Goal: Task Accomplishment & Management: Complete application form

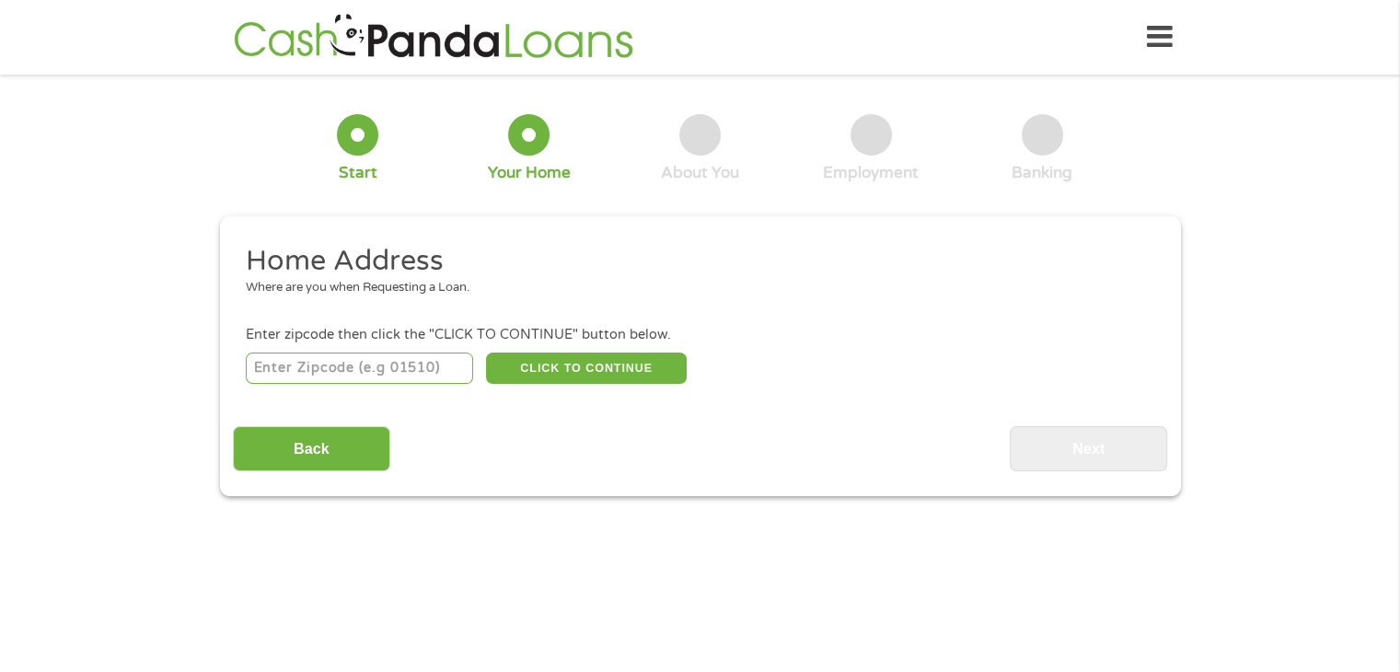
click at [374, 372] on input "number" at bounding box center [359, 367] width 227 height 31
type input "89134"
click at [586, 382] on button "CLICK TO CONTINUE" at bounding box center [586, 367] width 201 height 31
type input "89134"
type input "[GEOGRAPHIC_DATA]"
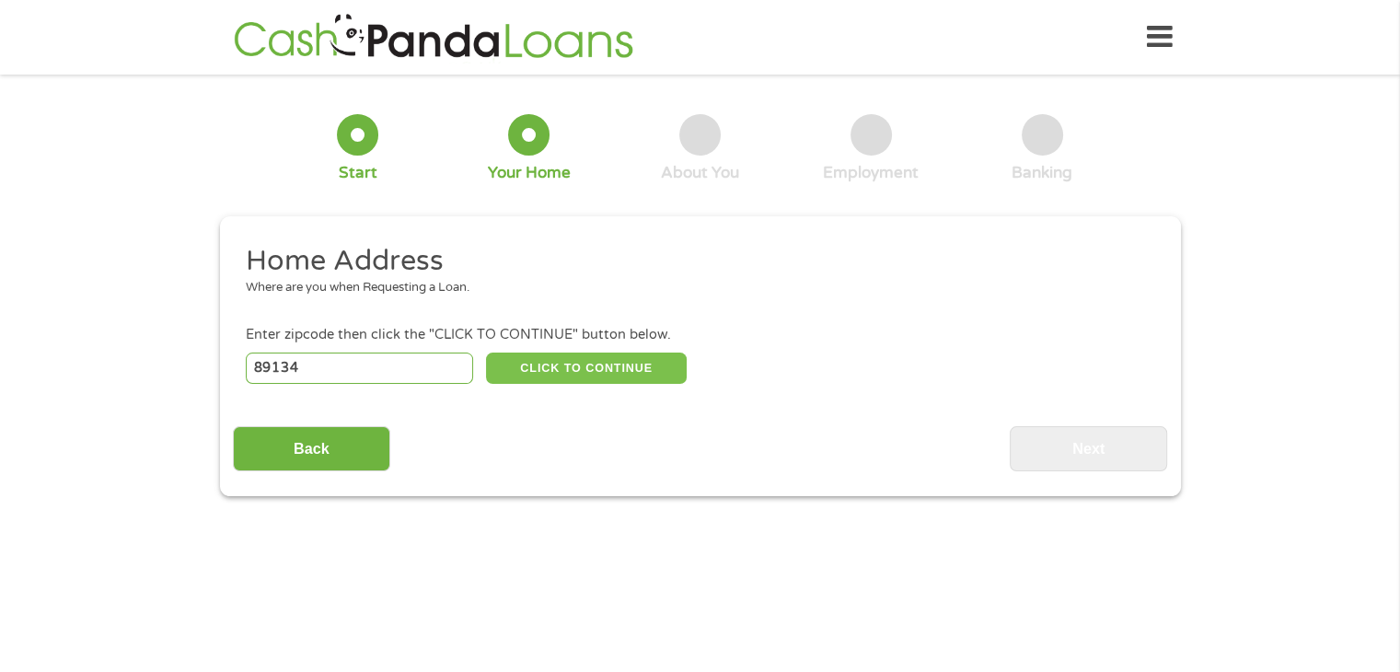
select select "[US_STATE]"
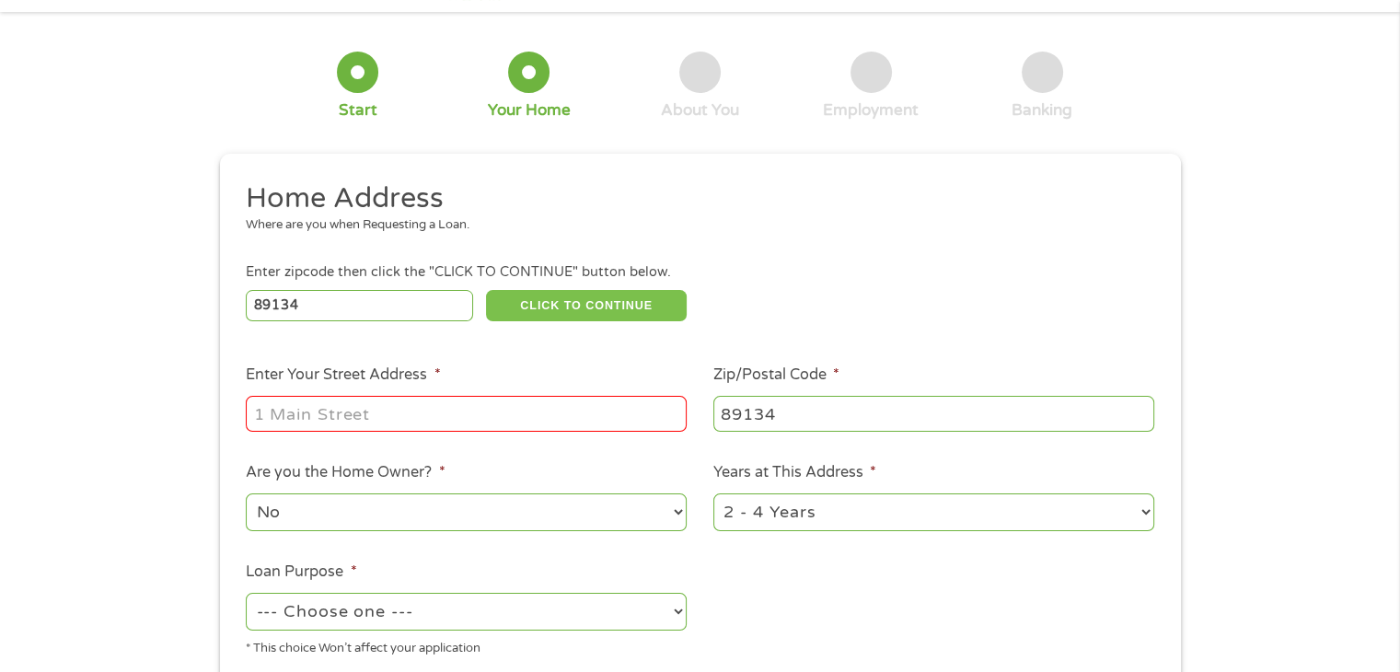
scroll to position [92, 0]
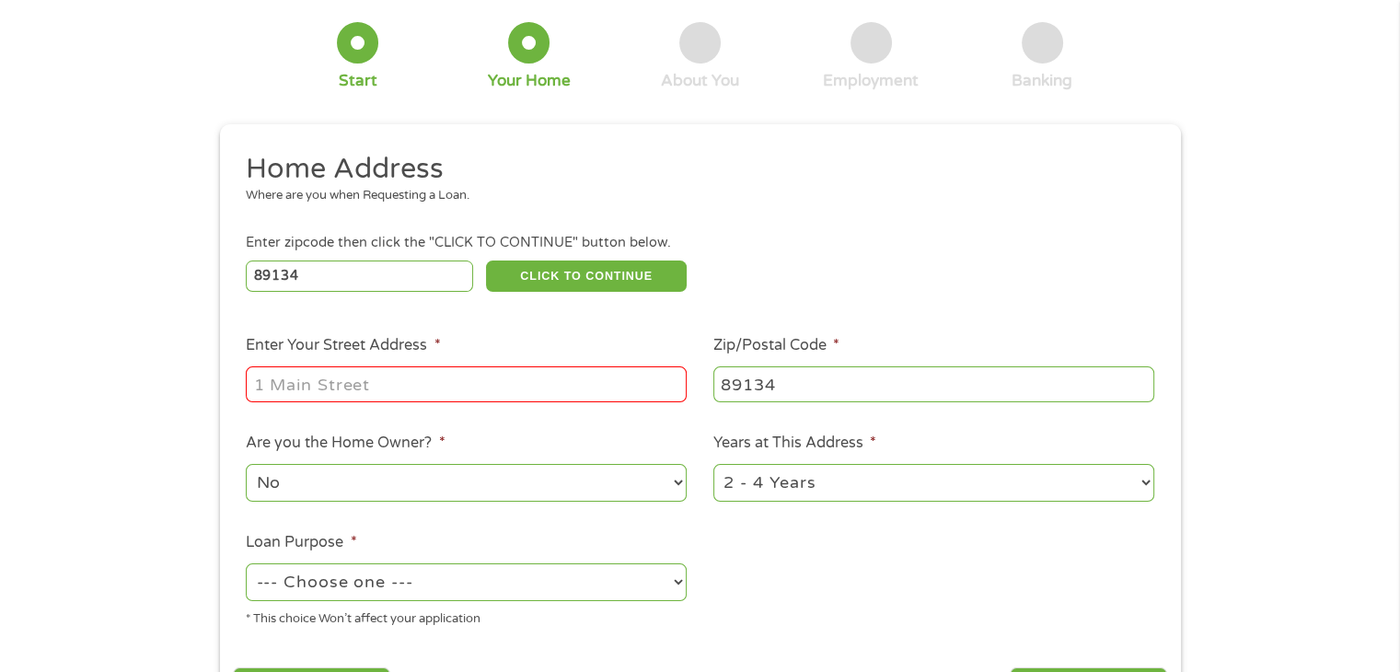
click at [490, 396] on input "Enter Your Street Address *" at bounding box center [466, 383] width 441 height 35
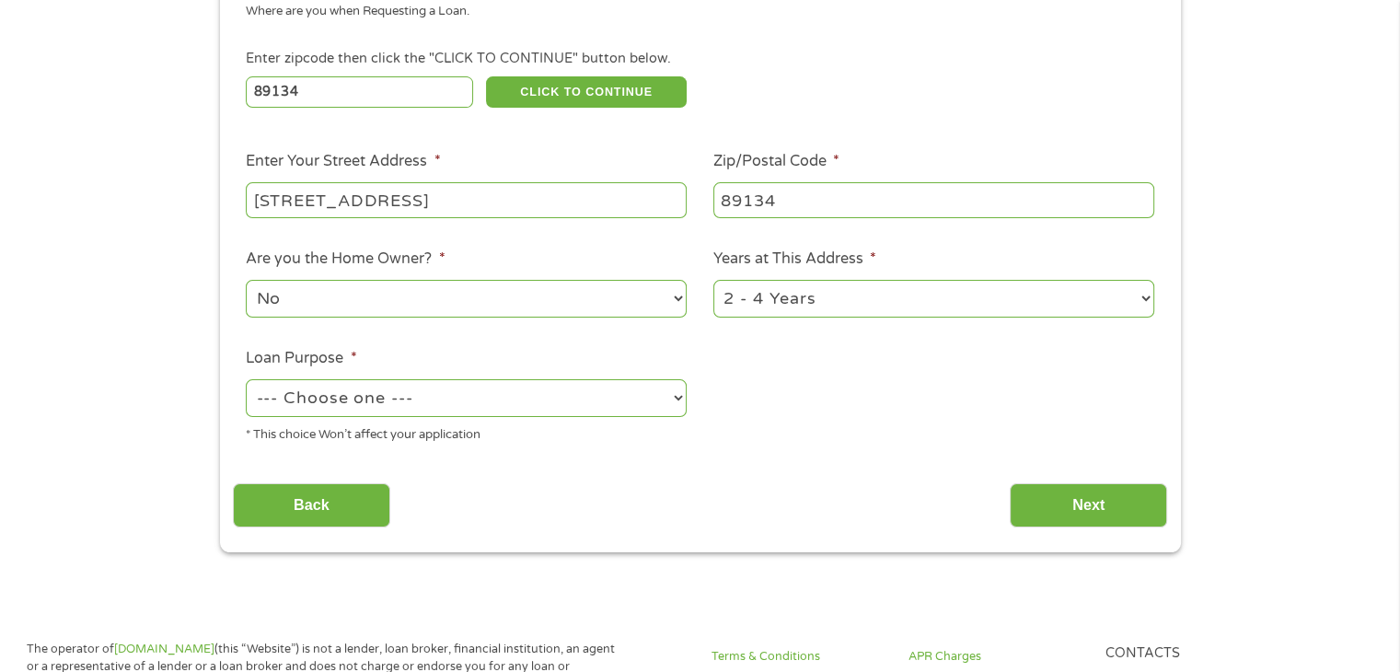
type input "[STREET_ADDRESS]"
click at [665, 406] on select "--- Choose one --- Pay Bills Debt Consolidation Home Improvement Major Purchase…" at bounding box center [466, 398] width 441 height 38
select select "paybills"
click at [246, 381] on select "--- Choose one --- Pay Bills Debt Consolidation Home Improvement Major Purchase…" at bounding box center [466, 398] width 441 height 38
click at [1092, 505] on input "Next" at bounding box center [1088, 505] width 157 height 45
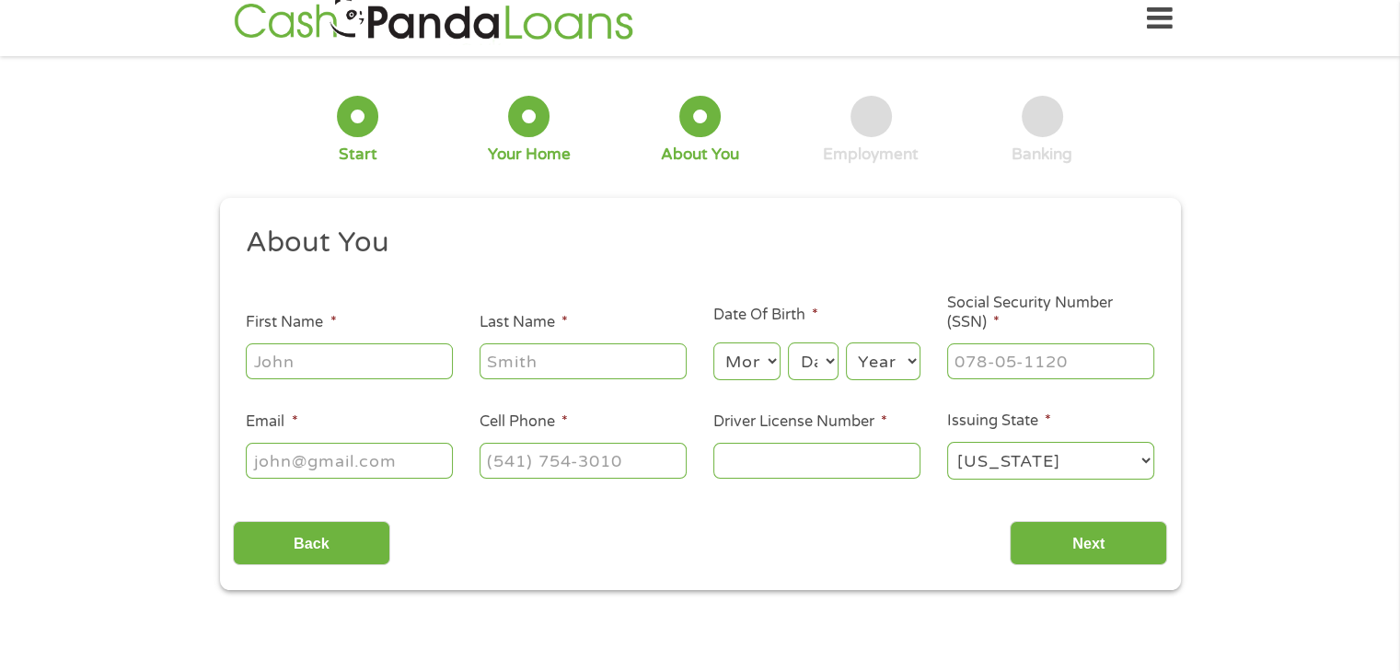
scroll to position [0, 0]
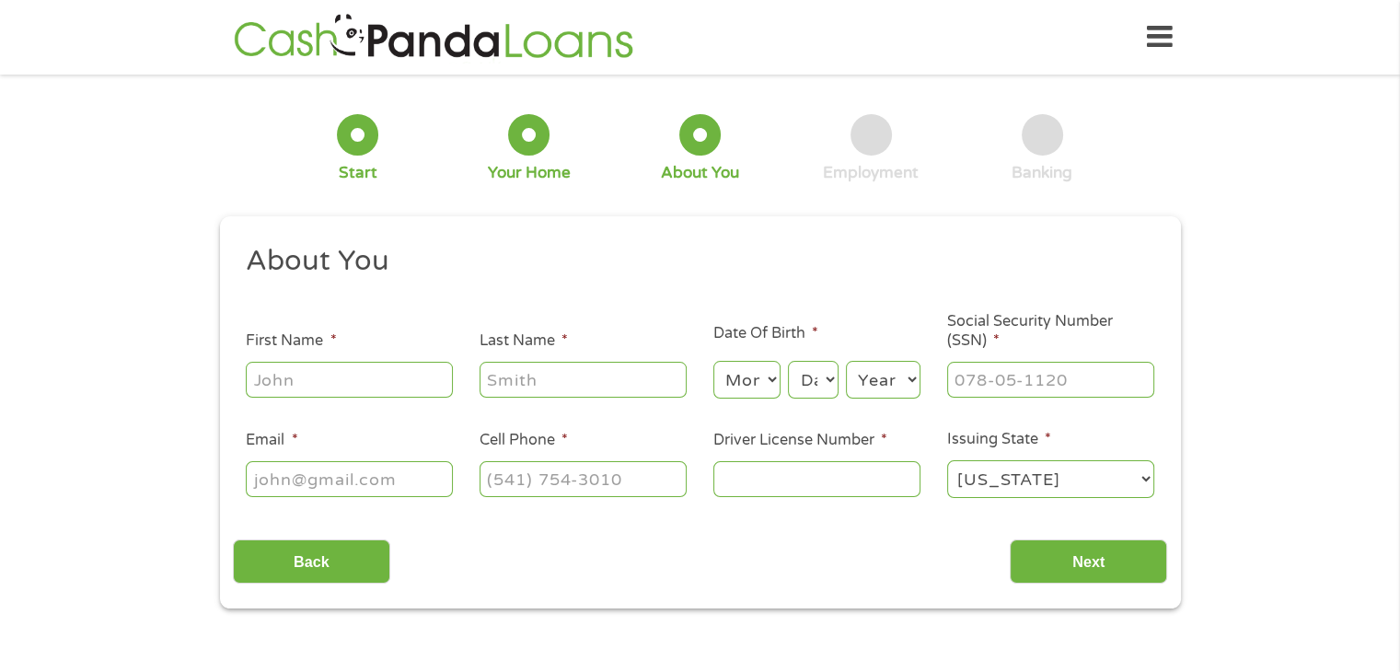
click at [423, 384] on input "First Name *" at bounding box center [349, 379] width 207 height 35
type input "[PERSON_NAME]"
type input "Boss"
click at [770, 374] on select "Month 1 2 3 4 5 6 7 8 9 10 11 12" at bounding box center [746, 380] width 67 height 38
select select "12"
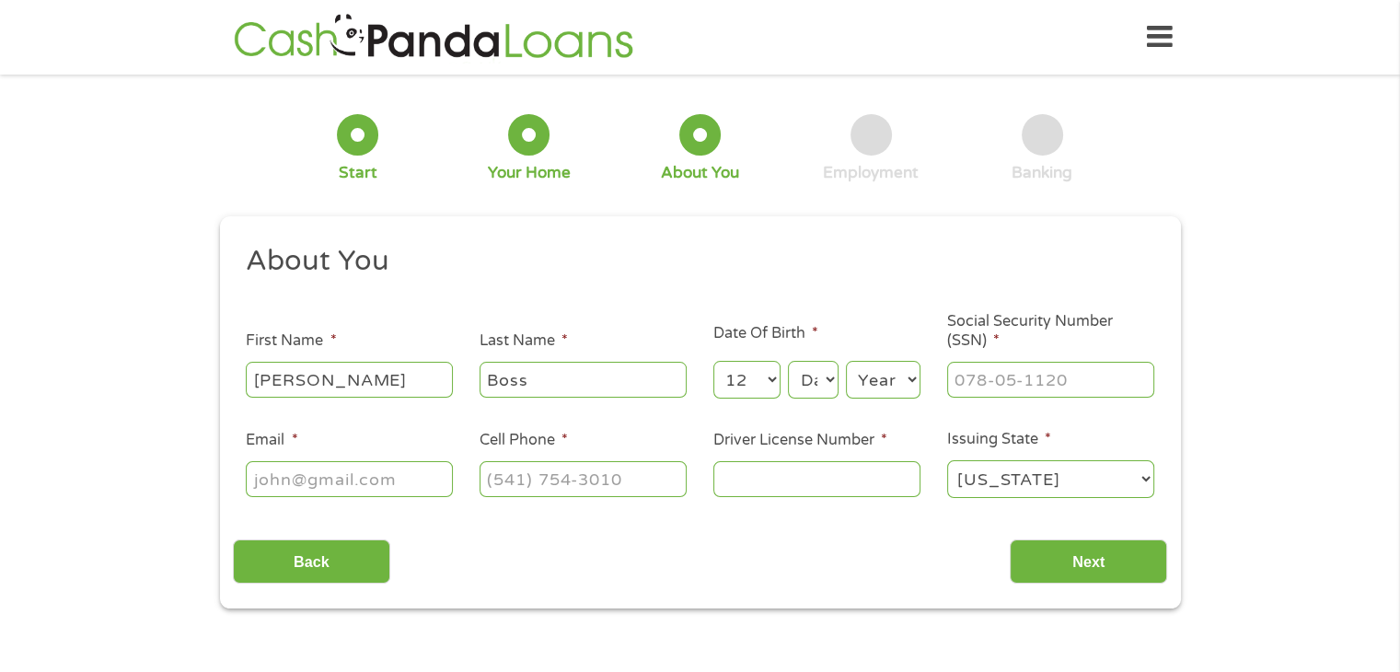
click at [713, 362] on select "Month 1 2 3 4 5 6 7 8 9 10 11 12" at bounding box center [746, 380] width 67 height 38
click at [808, 376] on select "Day 1 2 3 4 5 6 7 8 9 10 11 12 13 14 15 16 17 18 19 20 21 22 23 24 25 26 27 28 …" at bounding box center [813, 380] width 50 height 38
select select "20"
click at [788, 362] on select "Day 1 2 3 4 5 6 7 8 9 10 11 12 13 14 15 16 17 18 19 20 21 22 23 24 25 26 27 28 …" at bounding box center [813, 380] width 50 height 38
click at [903, 382] on select "Year [DATE] 2006 2005 2004 2003 2002 2001 2000 1999 1998 1997 1996 1995 1994 19…" at bounding box center [883, 380] width 75 height 38
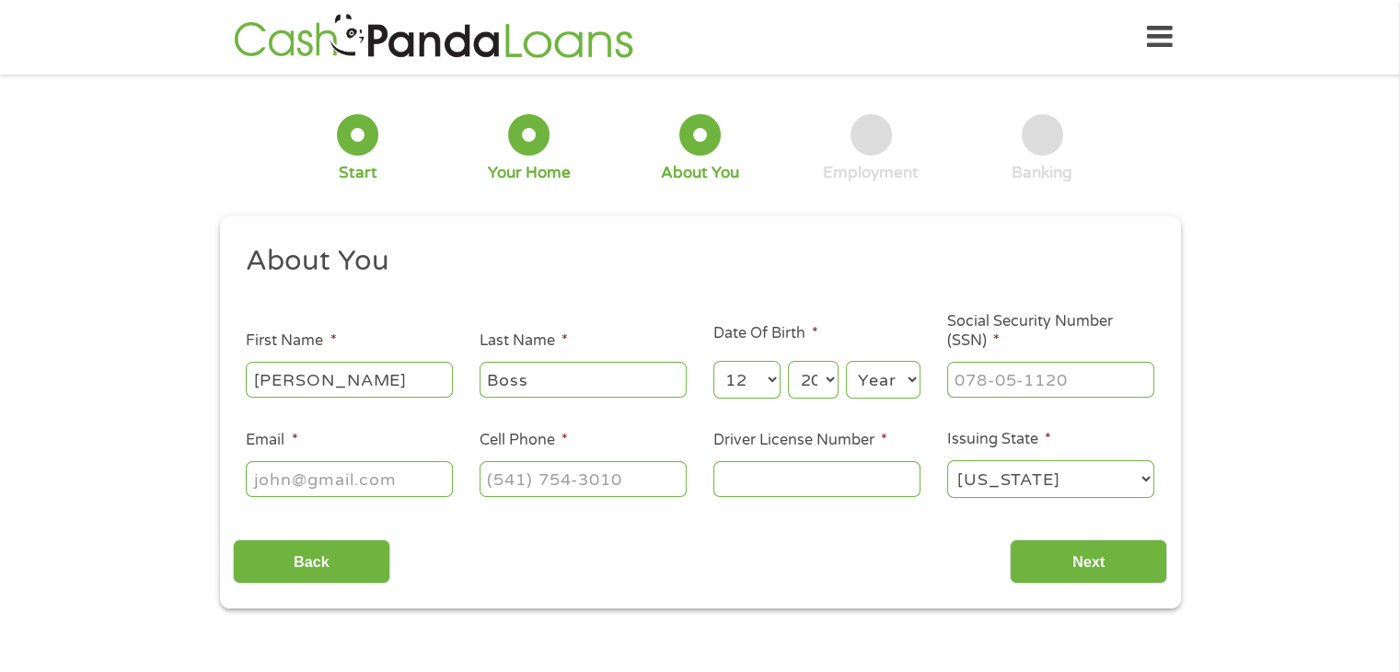
select select "1977"
click at [846, 362] on select "Year [DATE] 2006 2005 2004 2003 2002 2001 2000 1999 1998 1997 1996 1995 1994 19…" at bounding box center [883, 380] width 75 height 38
click at [1046, 386] on input "___-__-____" at bounding box center [1050, 379] width 207 height 35
type input "374-06-4544"
drag, startPoint x: 391, startPoint y: 488, endPoint x: 394, endPoint y: 498, distance: 10.5
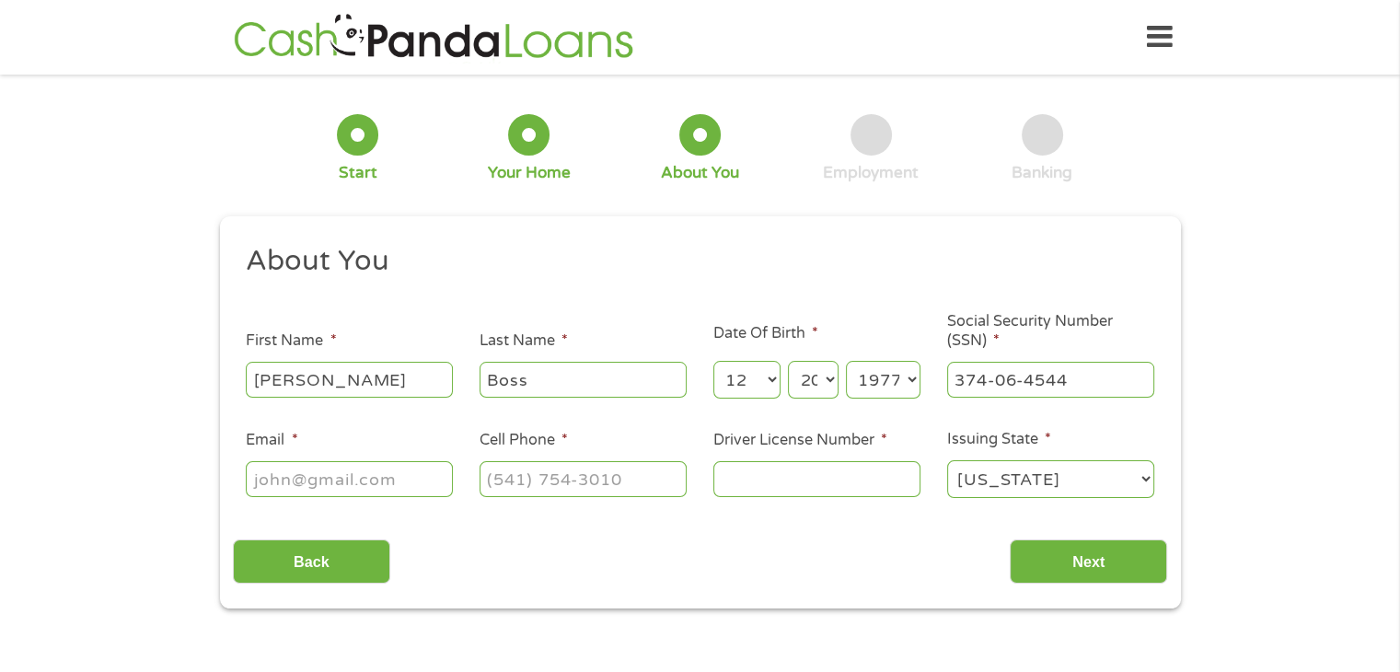
click at [394, 496] on input "Email *" at bounding box center [349, 478] width 207 height 35
type input "[EMAIL_ADDRESS][DOMAIN_NAME]"
click at [574, 483] on input "(___) ___-____" at bounding box center [583, 478] width 207 height 35
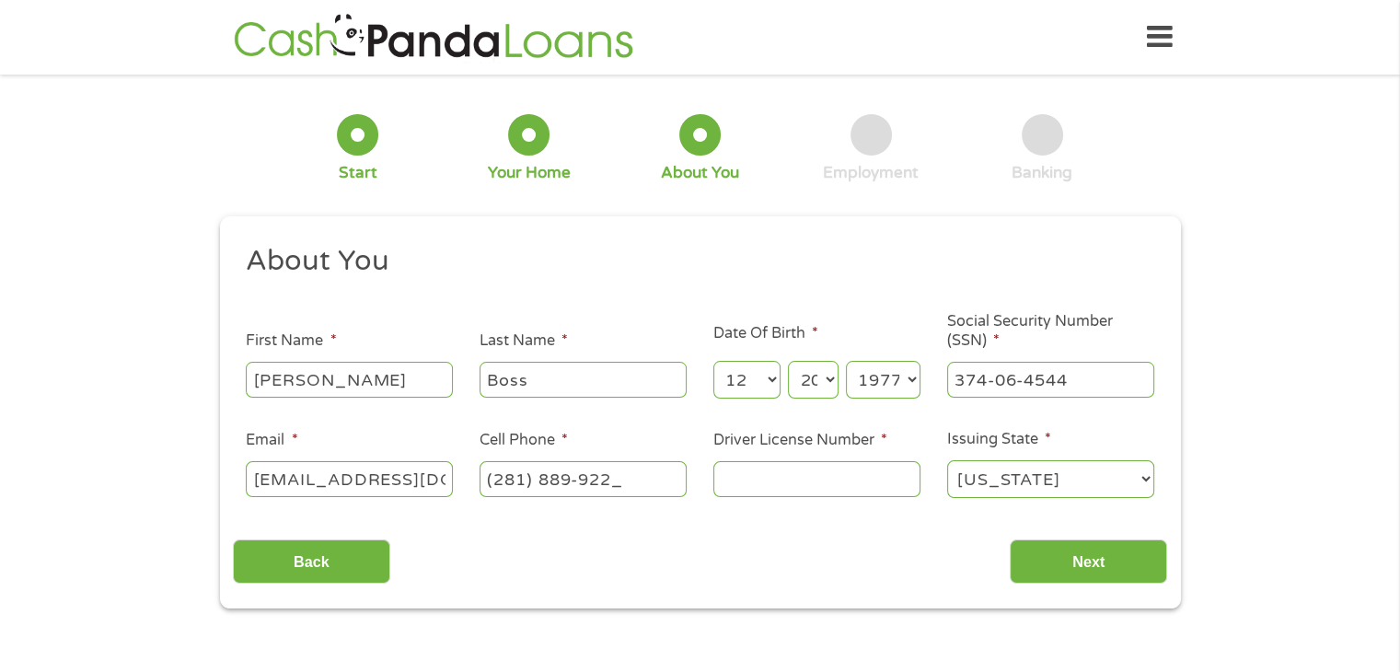
type input "[PHONE_NUMBER]"
click at [781, 480] on input "Driver License Number *" at bounding box center [816, 478] width 207 height 35
type input "2107675805"
click at [1121, 557] on input "Next" at bounding box center [1088, 561] width 157 height 45
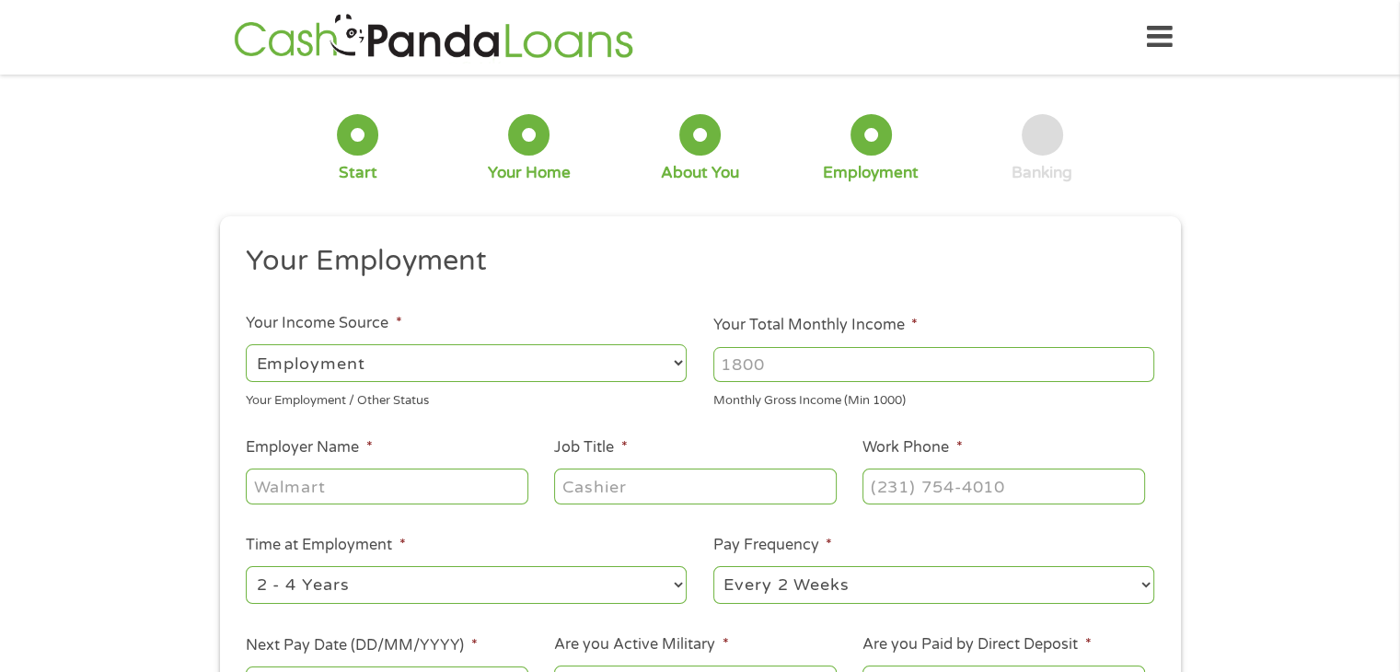
click at [569, 365] on select "--- Choose one --- Employment [DEMOGRAPHIC_DATA] Benefits" at bounding box center [466, 363] width 441 height 38
click at [246, 344] on select "--- Choose one --- Employment [DEMOGRAPHIC_DATA] Benefits" at bounding box center [466, 363] width 441 height 38
click at [803, 365] on input "Your Total Monthly Income *" at bounding box center [933, 364] width 441 height 35
type input "10000"
click at [474, 480] on input "Employer Name *" at bounding box center [387, 485] width 282 height 35
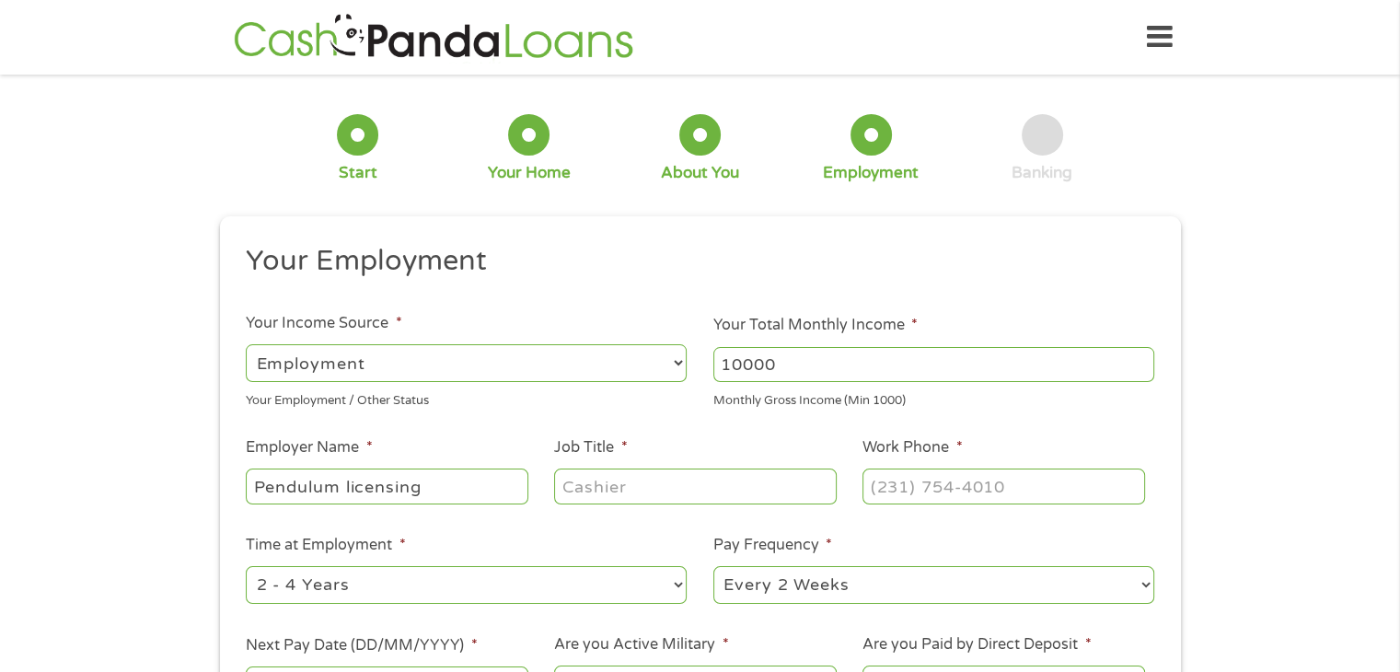
type input "Pendulum licensing"
click at [685, 484] on input "Job Title *" at bounding box center [695, 485] width 282 height 35
type input "manager"
type input "(___) ___-____"
click at [990, 480] on input "(___) ___-____" at bounding box center [1003, 485] width 282 height 35
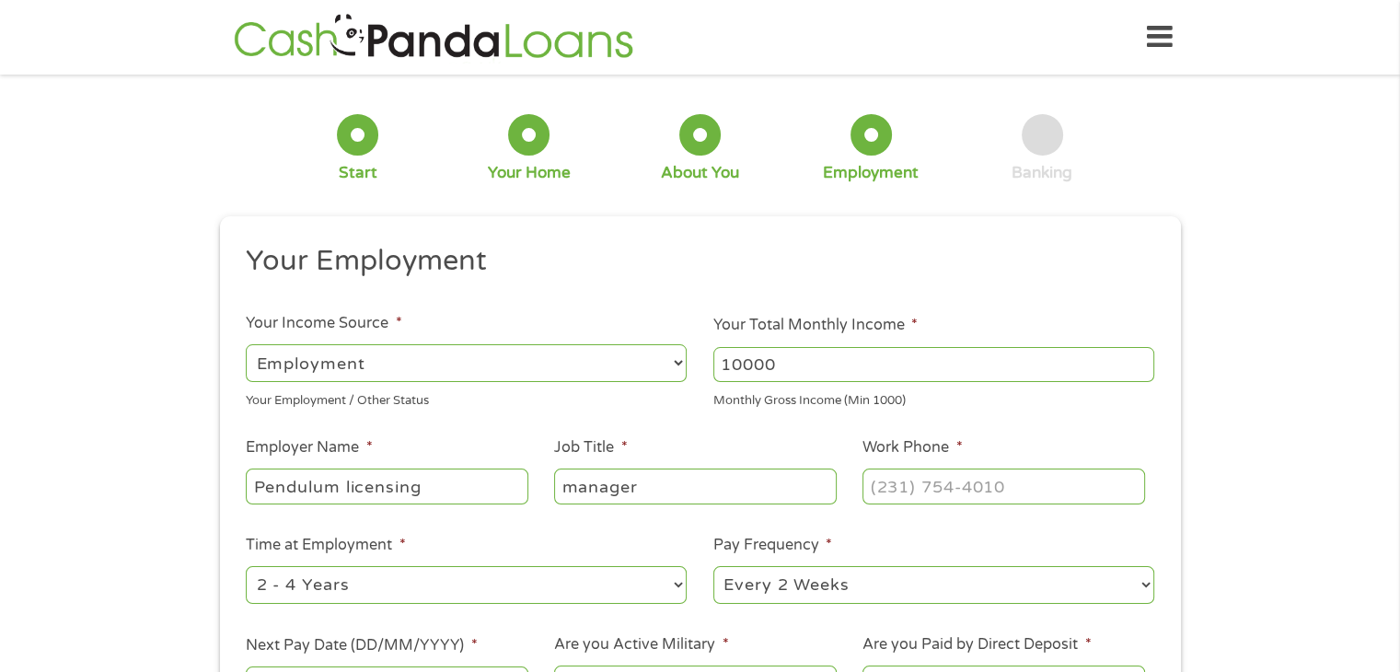
click at [960, 442] on span "*" at bounding box center [959, 447] width 6 height 18
click at [960, 468] on input "Work Phone *" at bounding box center [1003, 485] width 282 height 35
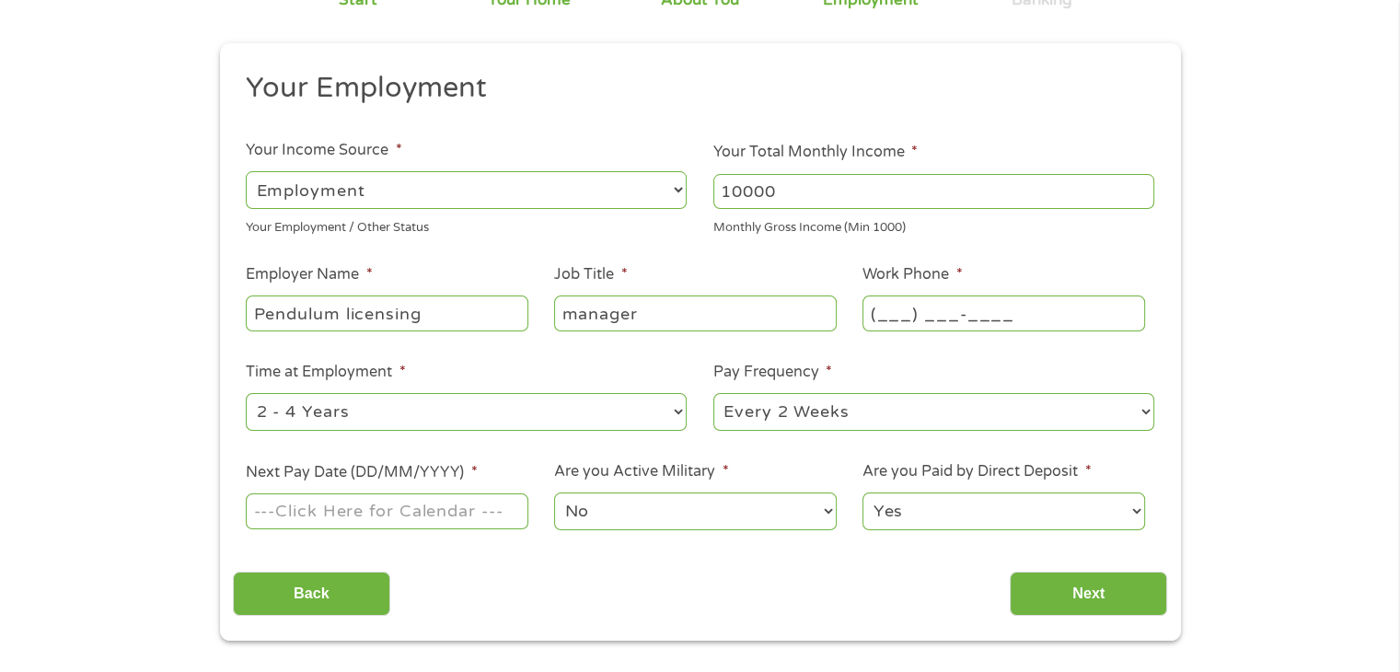
scroll to position [184, 0]
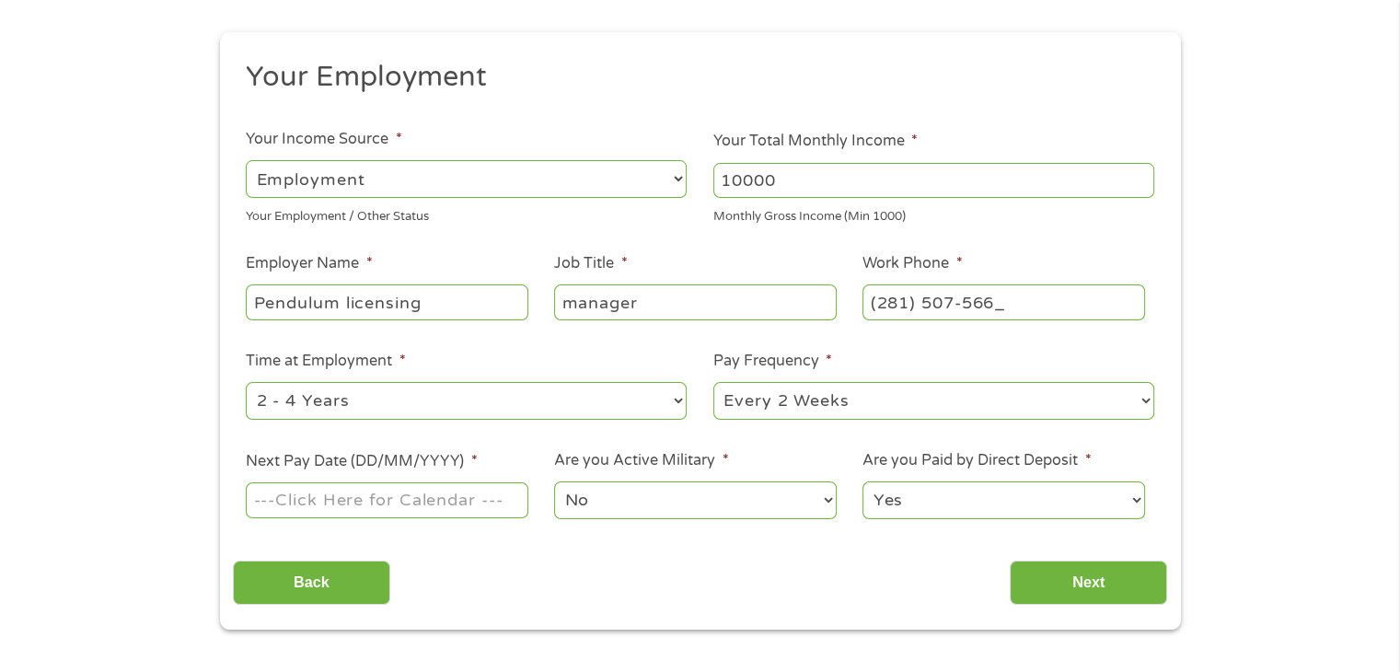
type input "[PHONE_NUMBER]"
click at [685, 399] on select "--- Choose one --- 1 Year or less 1 - 2 Years 2 - 4 Years Over 4 Years" at bounding box center [466, 401] width 441 height 38
select select "60months"
click at [246, 383] on select "--- Choose one --- 1 Year or less 1 - 2 Years 2 - 4 Years Over 4 Years" at bounding box center [466, 401] width 441 height 38
click at [1071, 402] on select "--- Choose one --- Every 2 Weeks Every Week Monthly Semi-Monthly" at bounding box center [933, 401] width 441 height 38
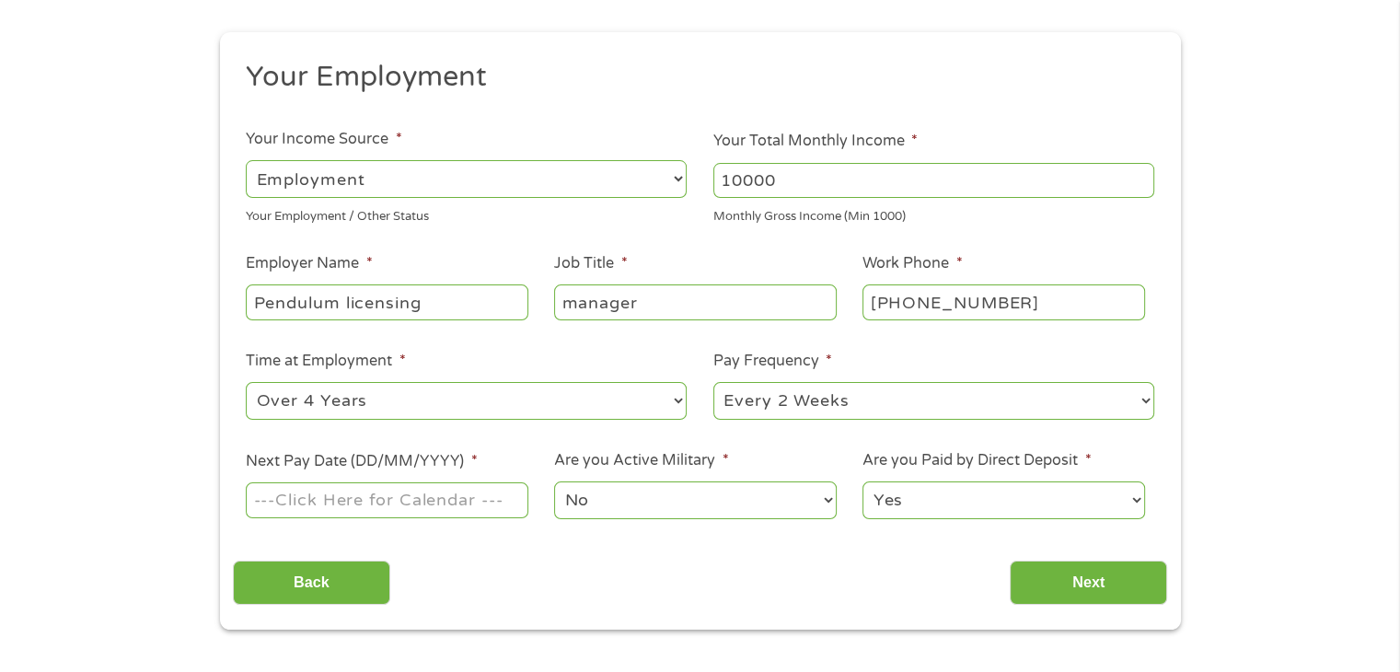
select select "weekly"
click at [713, 383] on select "--- Choose one --- Every 2 Weeks Every Week Monthly Semi-Monthly" at bounding box center [933, 401] width 441 height 38
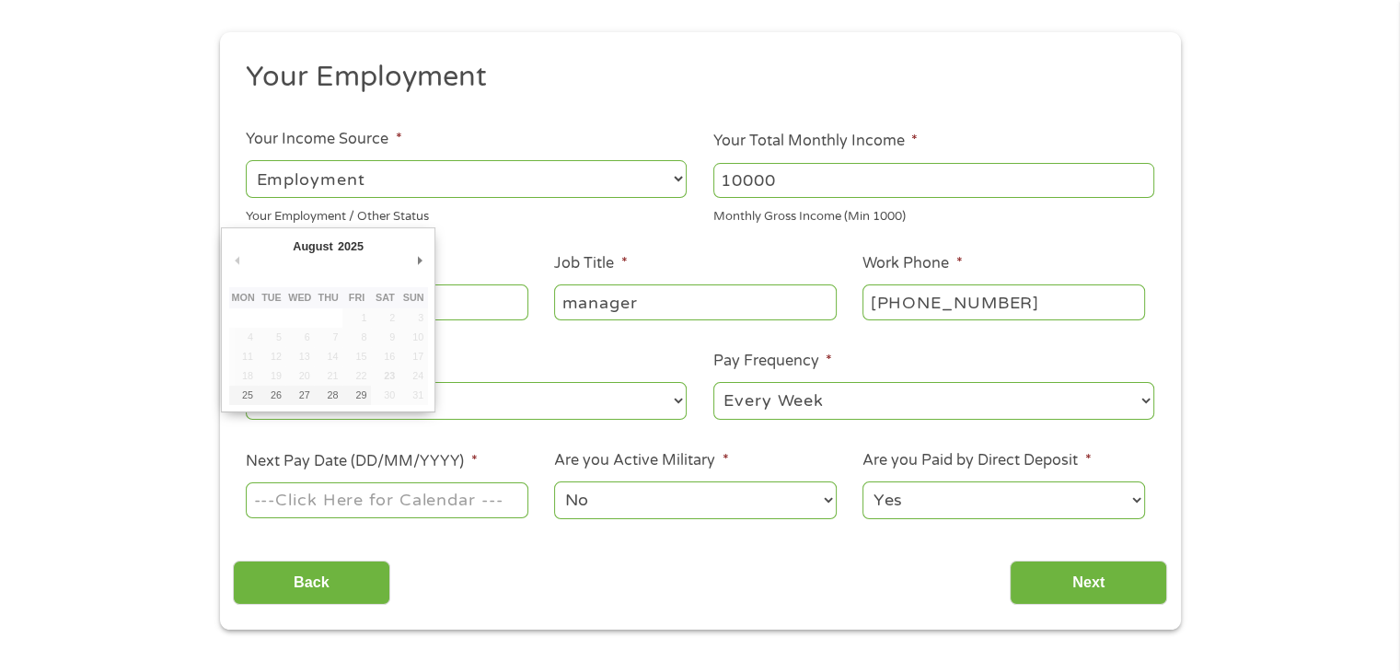
click at [431, 494] on input "Next Pay Date (DD/MM/YYYY) *" at bounding box center [387, 499] width 282 height 35
type input "[DATE]"
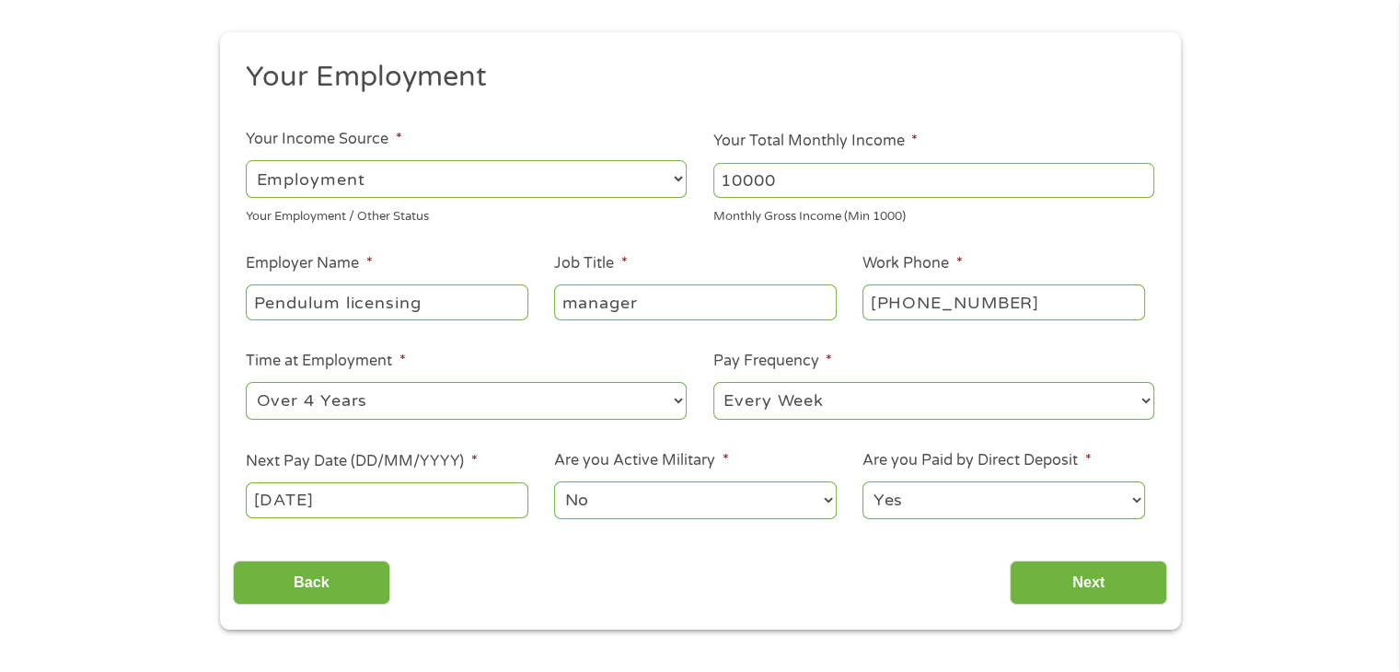
click at [814, 506] on select "No Yes" at bounding box center [695, 500] width 282 height 38
click at [809, 505] on select "No Yes" at bounding box center [695, 500] width 282 height 38
click at [1111, 590] on input "Next" at bounding box center [1088, 582] width 157 height 45
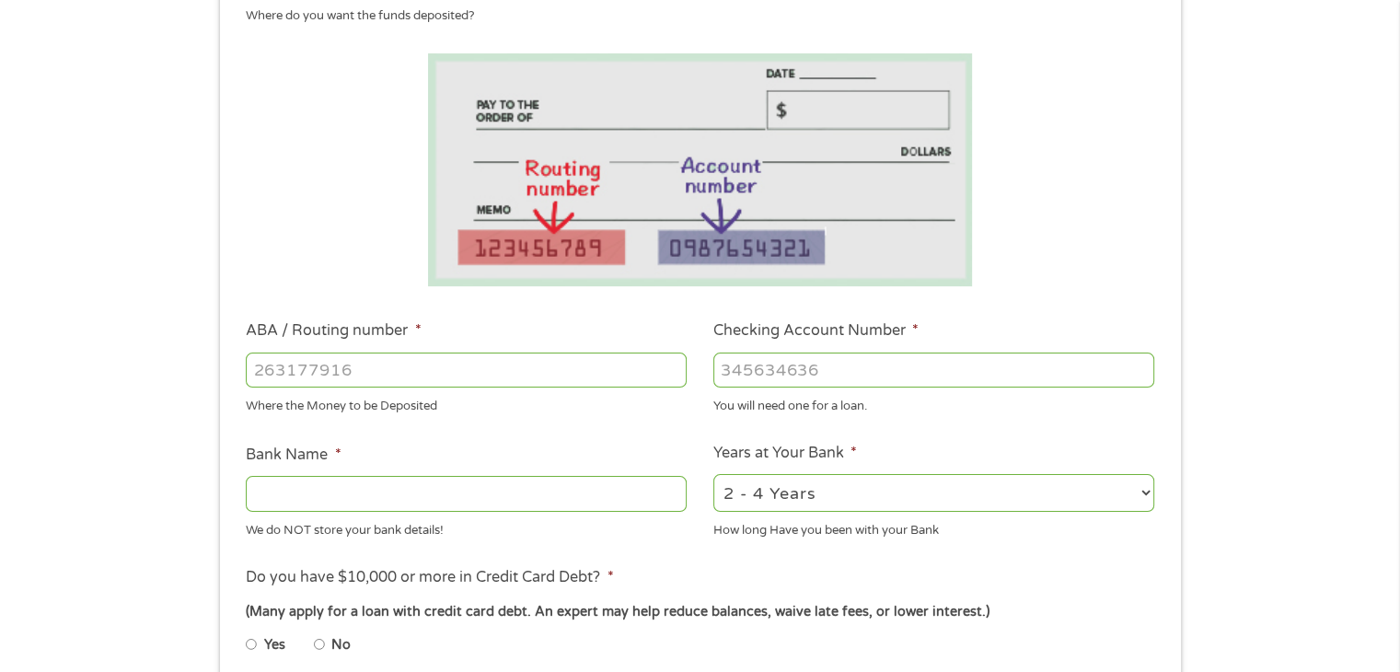
scroll to position [368, 0]
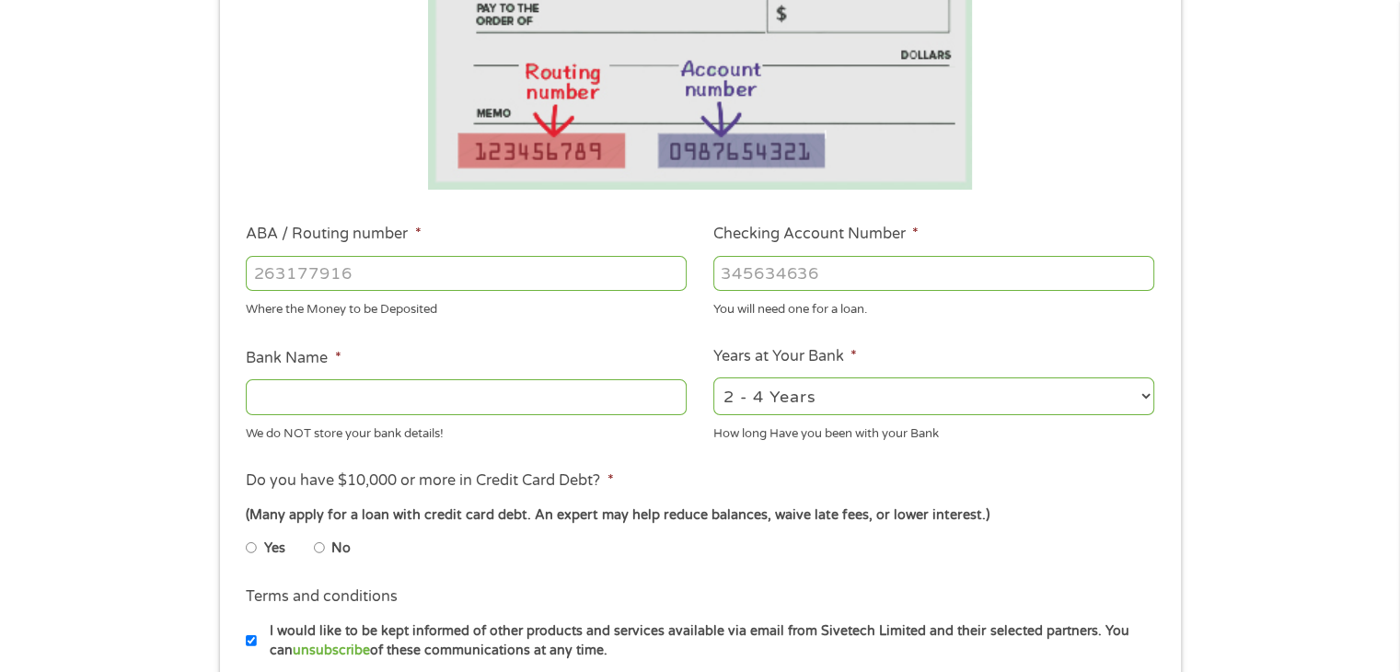
click at [495, 271] on input "ABA / Routing number *" at bounding box center [466, 273] width 441 height 35
type input "9925586449"
click at [946, 283] on input "Checking Account Number *" at bounding box center [933, 273] width 441 height 35
type input "111900"
drag, startPoint x: 410, startPoint y: 277, endPoint x: 218, endPoint y: 279, distance: 191.4
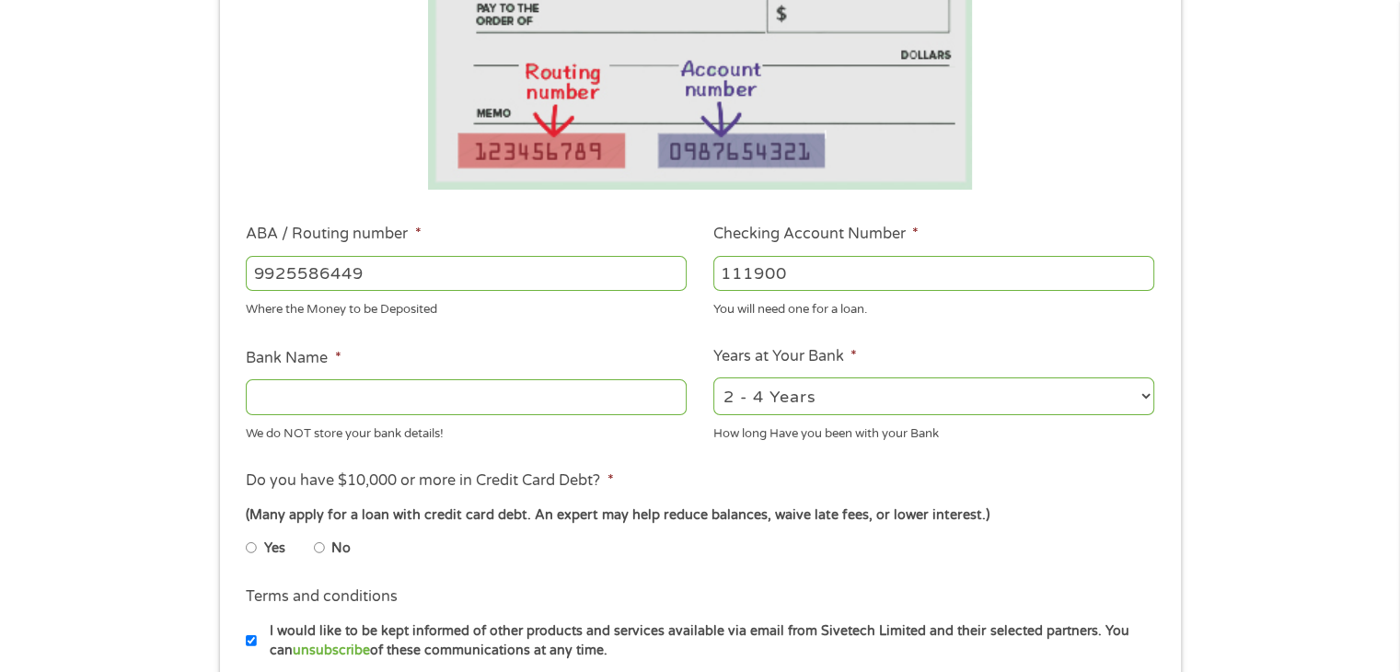
click at [218, 279] on div "1 Start 2 Your Home 3 About You 4 Employment 5 Banking 6 This field is hidden w…" at bounding box center [700, 302] width 994 height 1167
type input "111900659"
type input "[PERSON_NAME] FARGO BANK"
type input "111900659"
drag, startPoint x: 824, startPoint y: 278, endPoint x: 703, endPoint y: 288, distance: 121.0
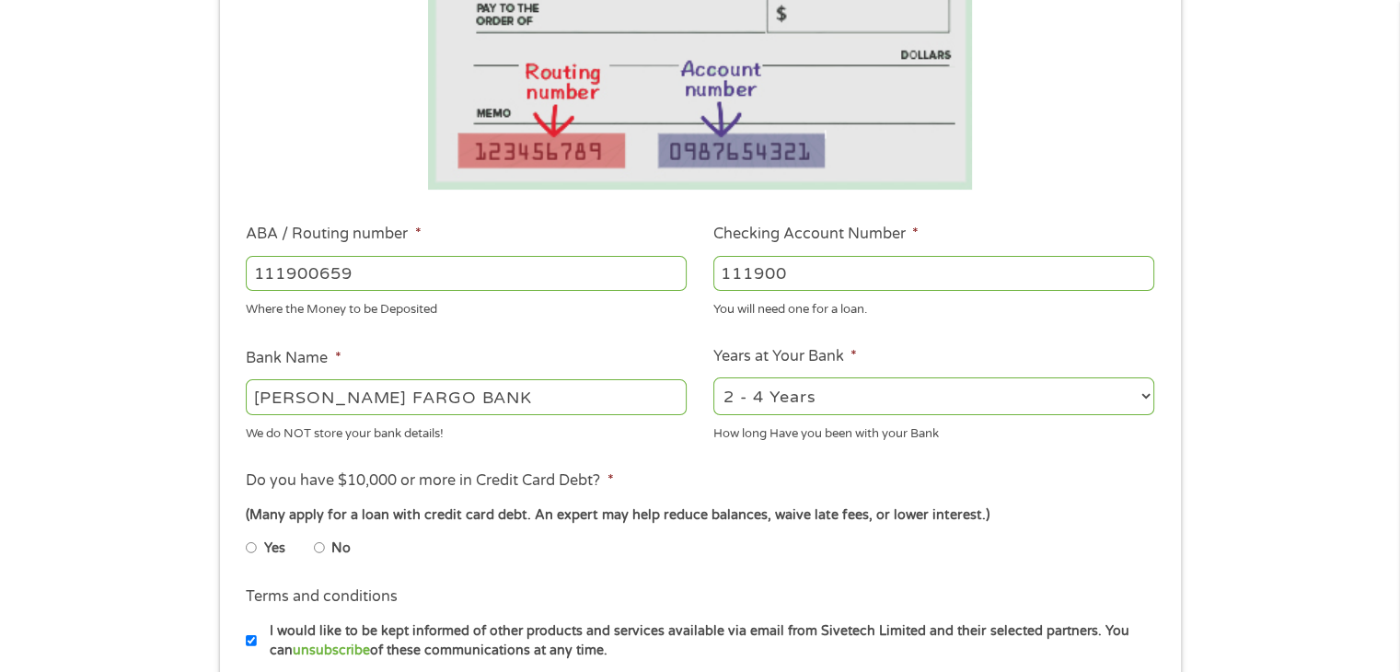
click at [703, 288] on li "Checking Account Number * [FINANCIAL_ID] You will need one for a loan." at bounding box center [934, 271] width 468 height 96
type input "9925586449"
click at [1108, 388] on select "2 - 4 Years 6 - 12 Months 1 - 2 Years Over 4 Years" at bounding box center [933, 396] width 441 height 38
select select "60months"
click at [713, 378] on select "2 - 4 Years 6 - 12 Months 1 - 2 Years Over 4 Years" at bounding box center [933, 396] width 441 height 38
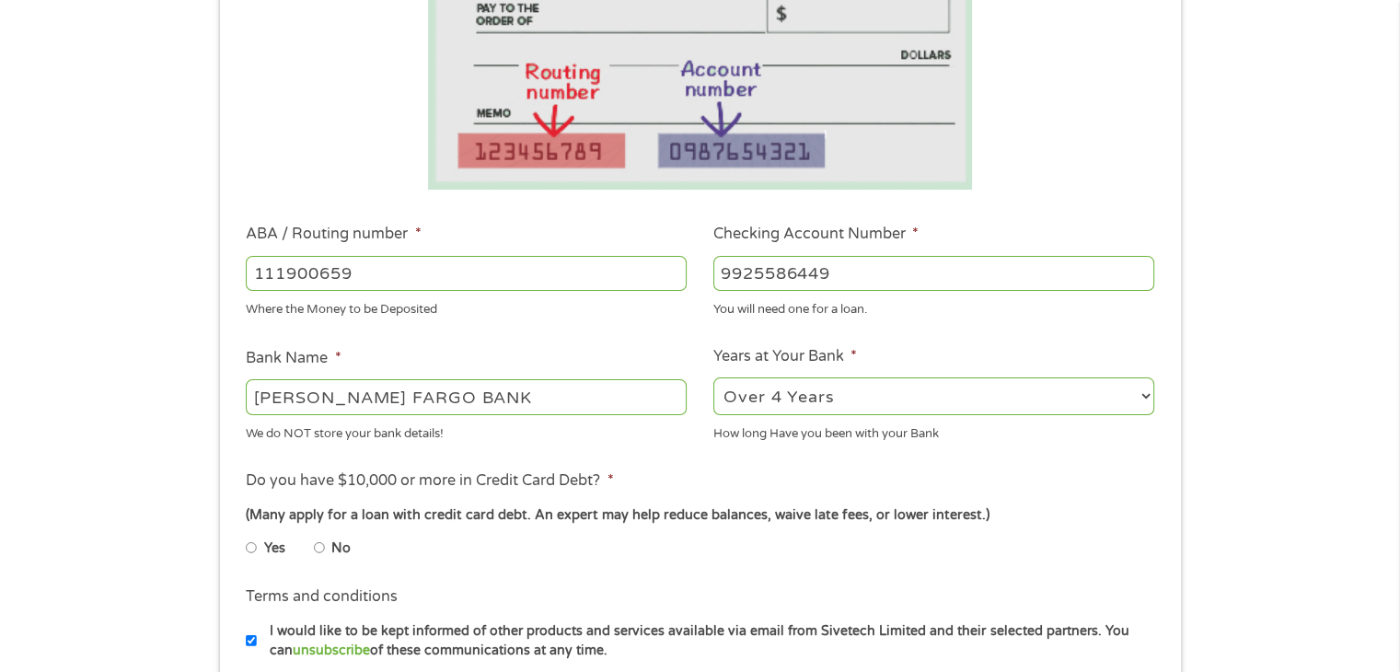
scroll to position [460, 0]
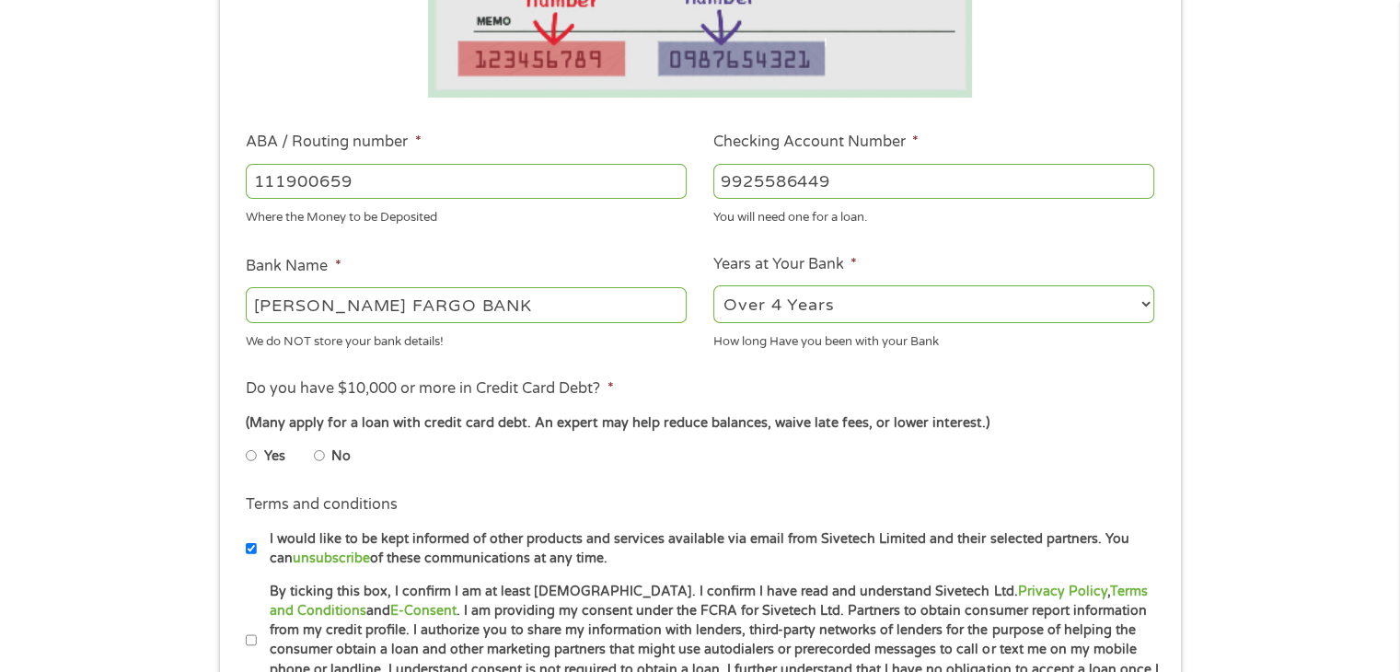
click at [247, 456] on input "Yes" at bounding box center [251, 455] width 11 height 29
radio input "true"
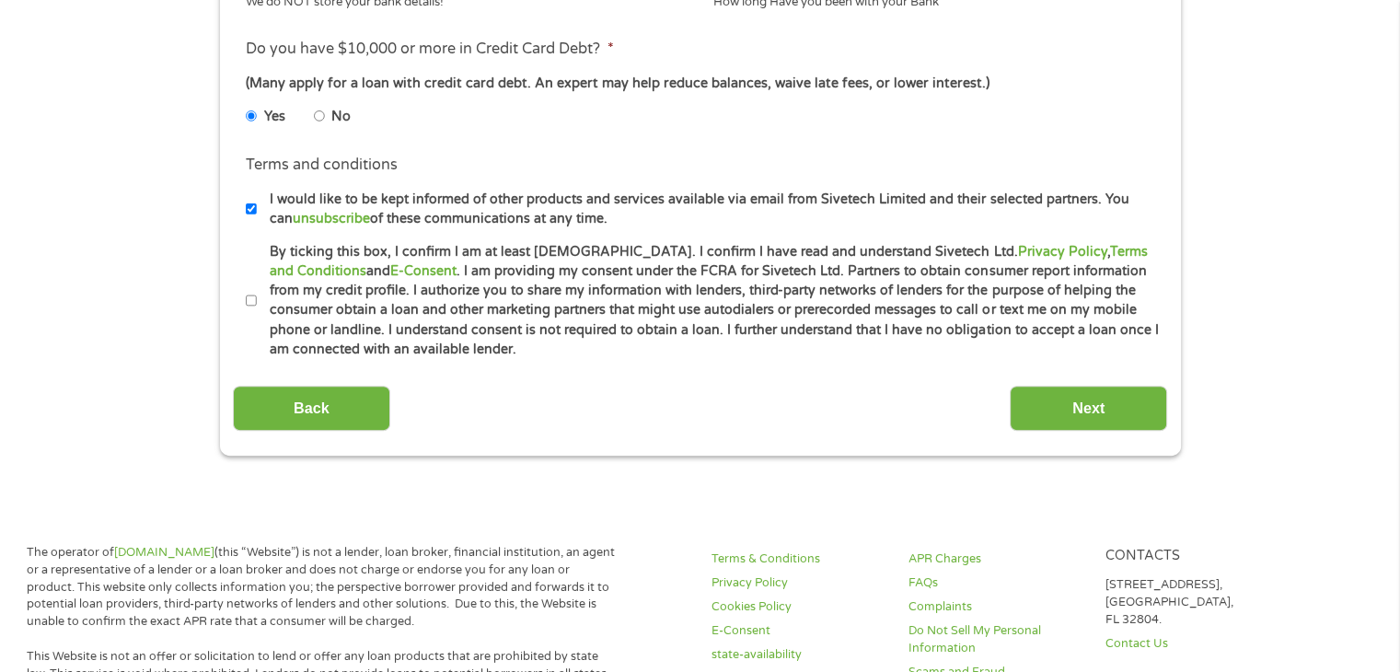
scroll to position [828, 0]
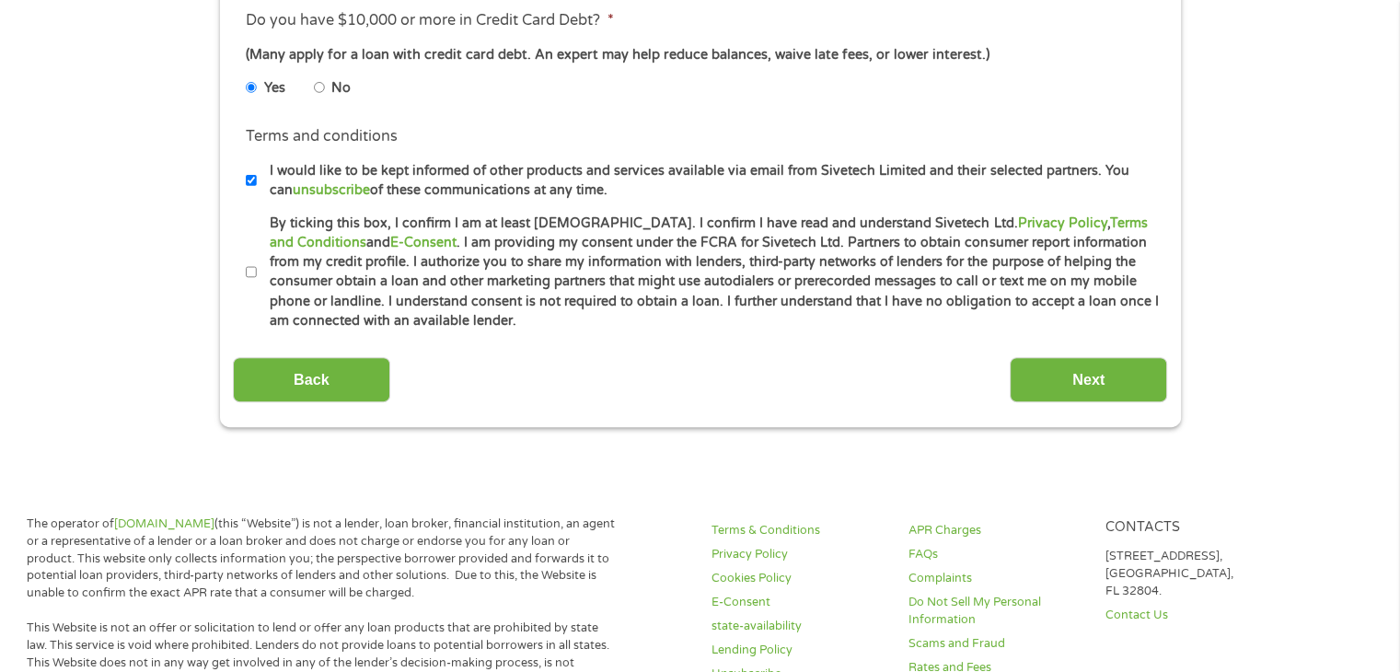
click at [249, 275] on input "By ticking this box, I confirm I am at least [DEMOGRAPHIC_DATA]. I confirm I ha…" at bounding box center [251, 272] width 11 height 29
checkbox input "true"
click at [1064, 373] on input "Next" at bounding box center [1088, 379] width 157 height 45
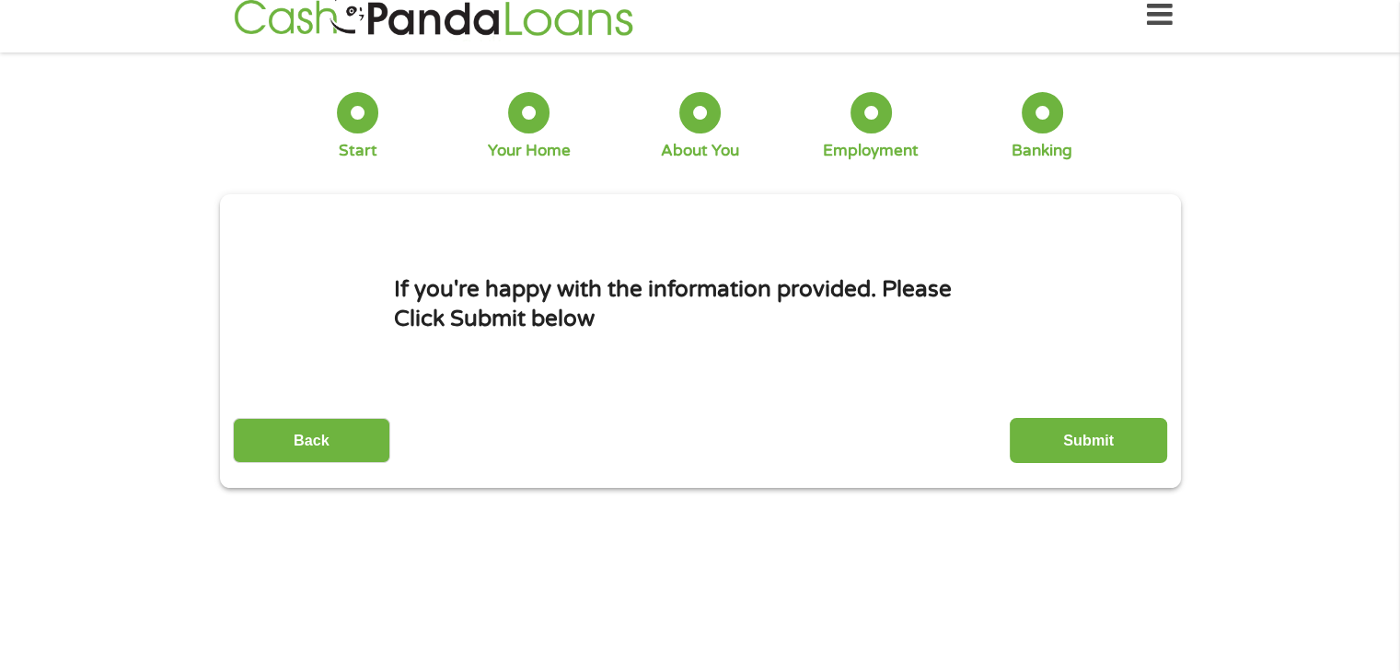
scroll to position [0, 0]
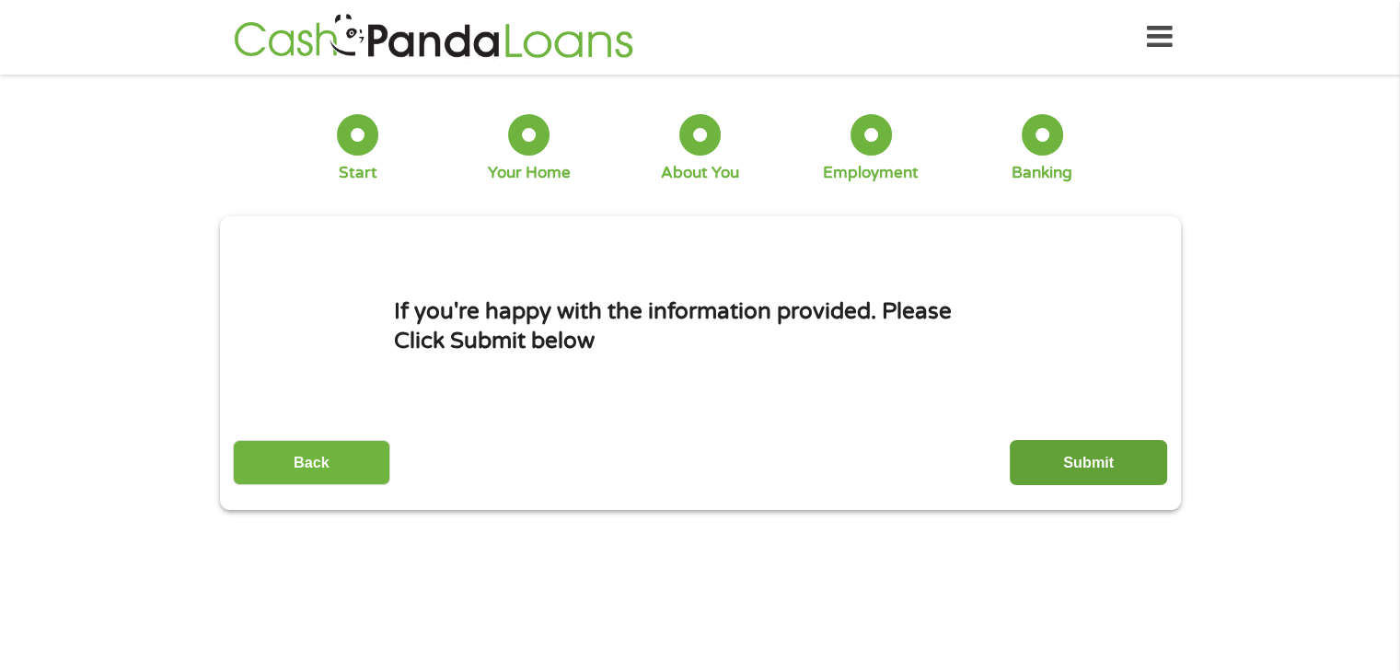
click at [1116, 455] on input "Submit" at bounding box center [1088, 462] width 157 height 45
